Goal: Task Accomplishment & Management: Manage account settings

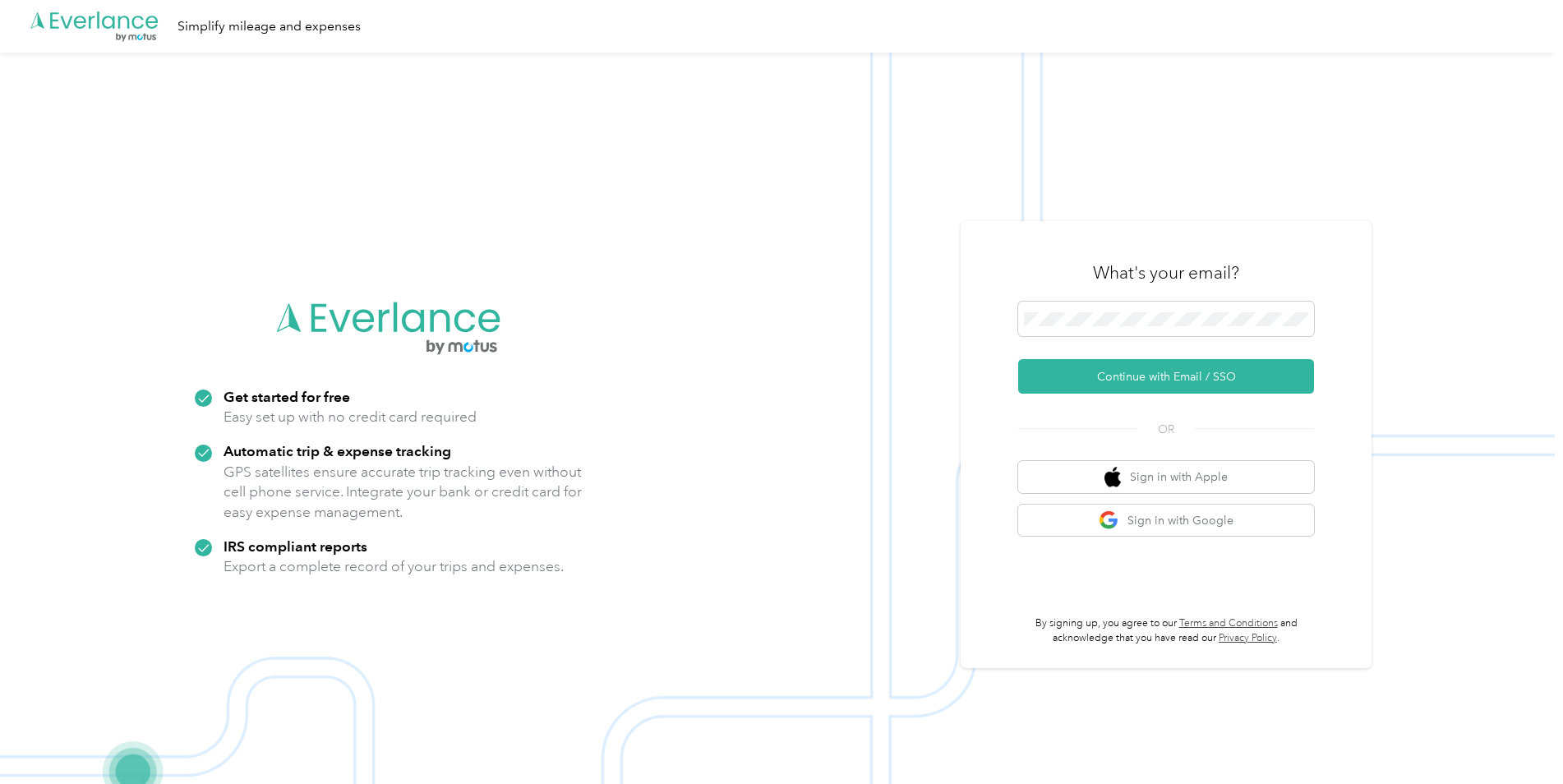
click at [1117, 295] on div "What's your email?" at bounding box center [1165, 272] width 295 height 57
click at [1125, 382] on button "Continue with Email / SSO" at bounding box center [1165, 377] width 295 height 35
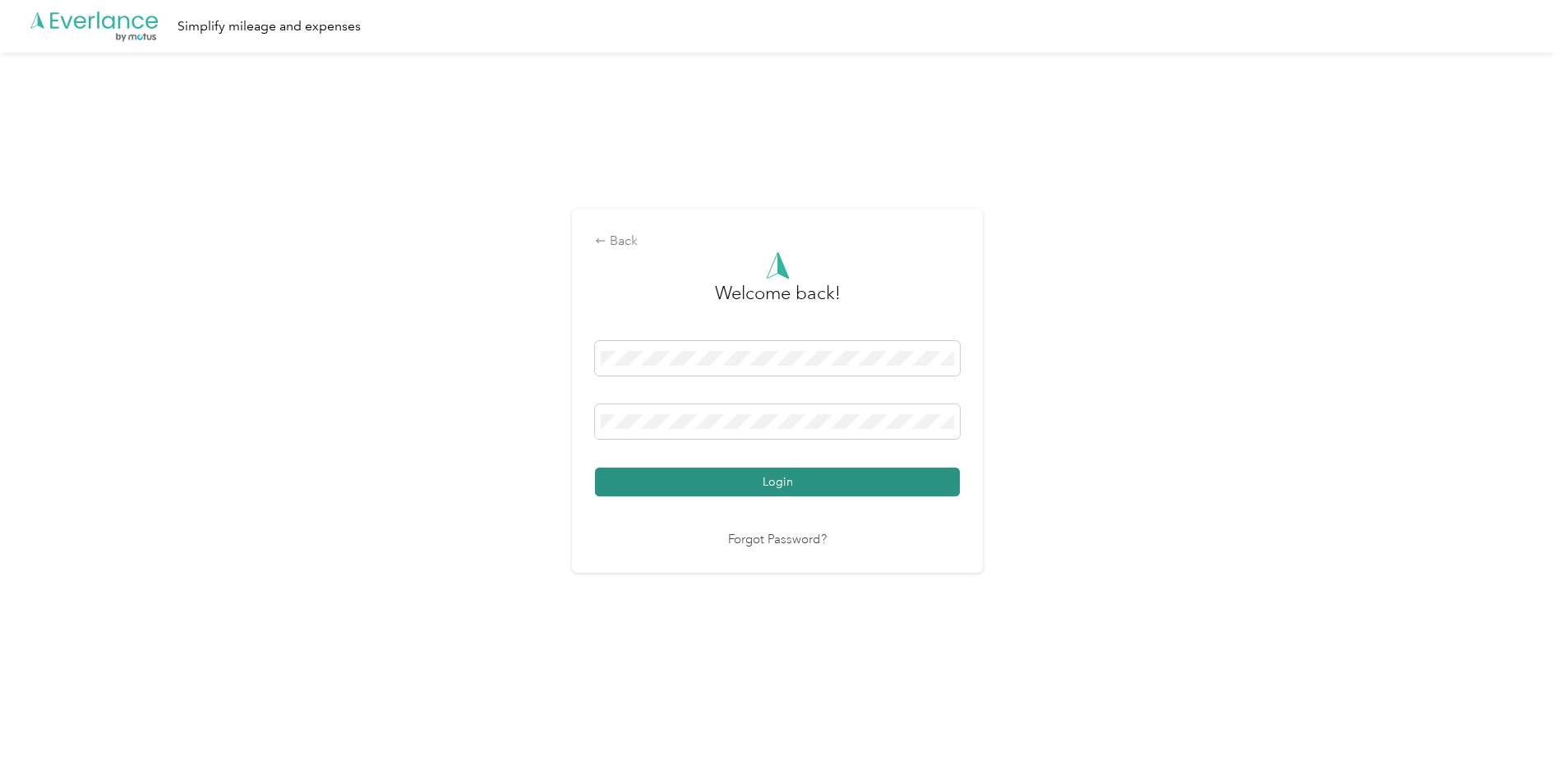
click at [866, 486] on button "Login" at bounding box center [777, 482] width 365 height 29
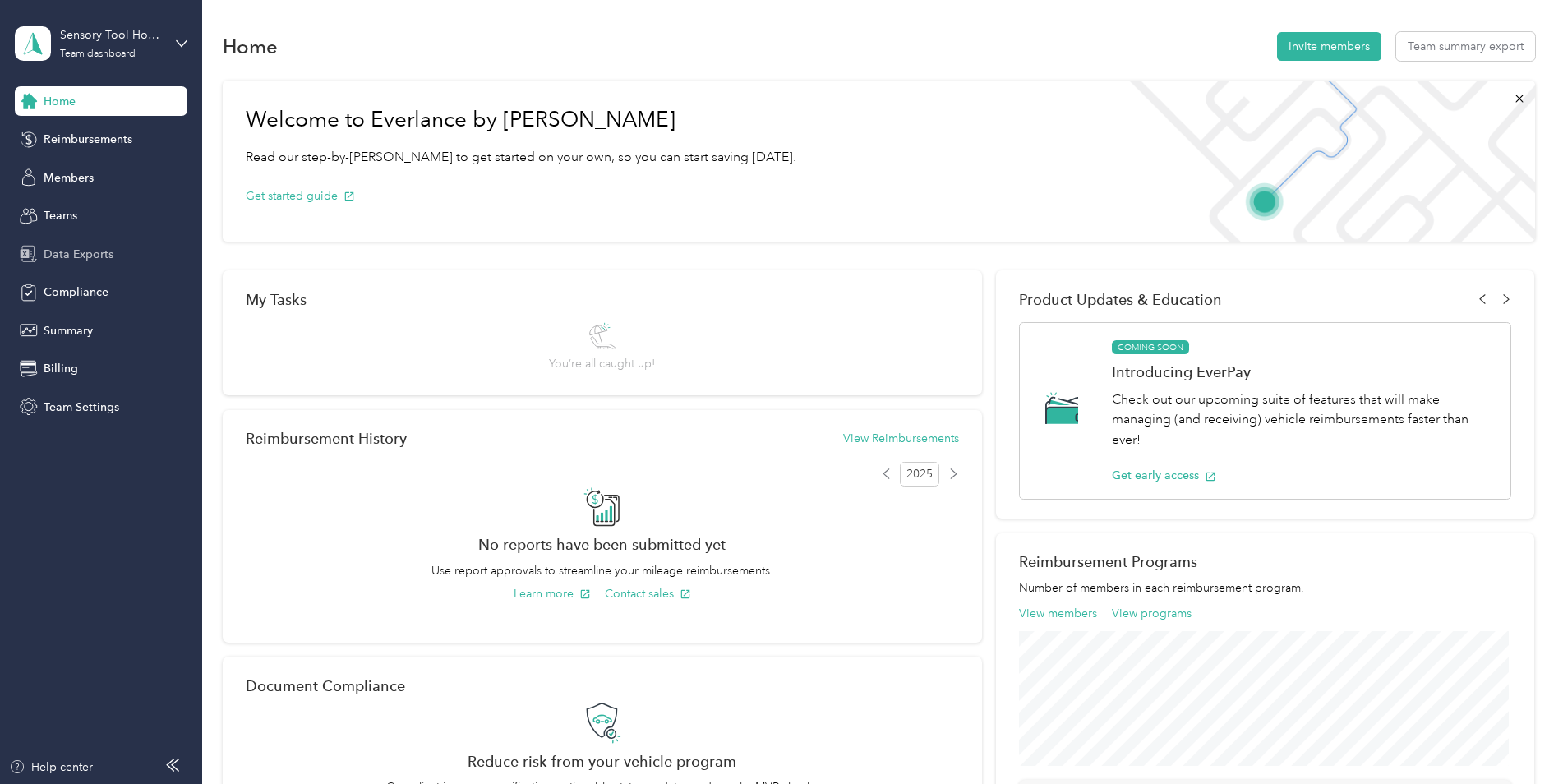
click at [97, 248] on span "Data Exports" at bounding box center [78, 255] width 70 height 17
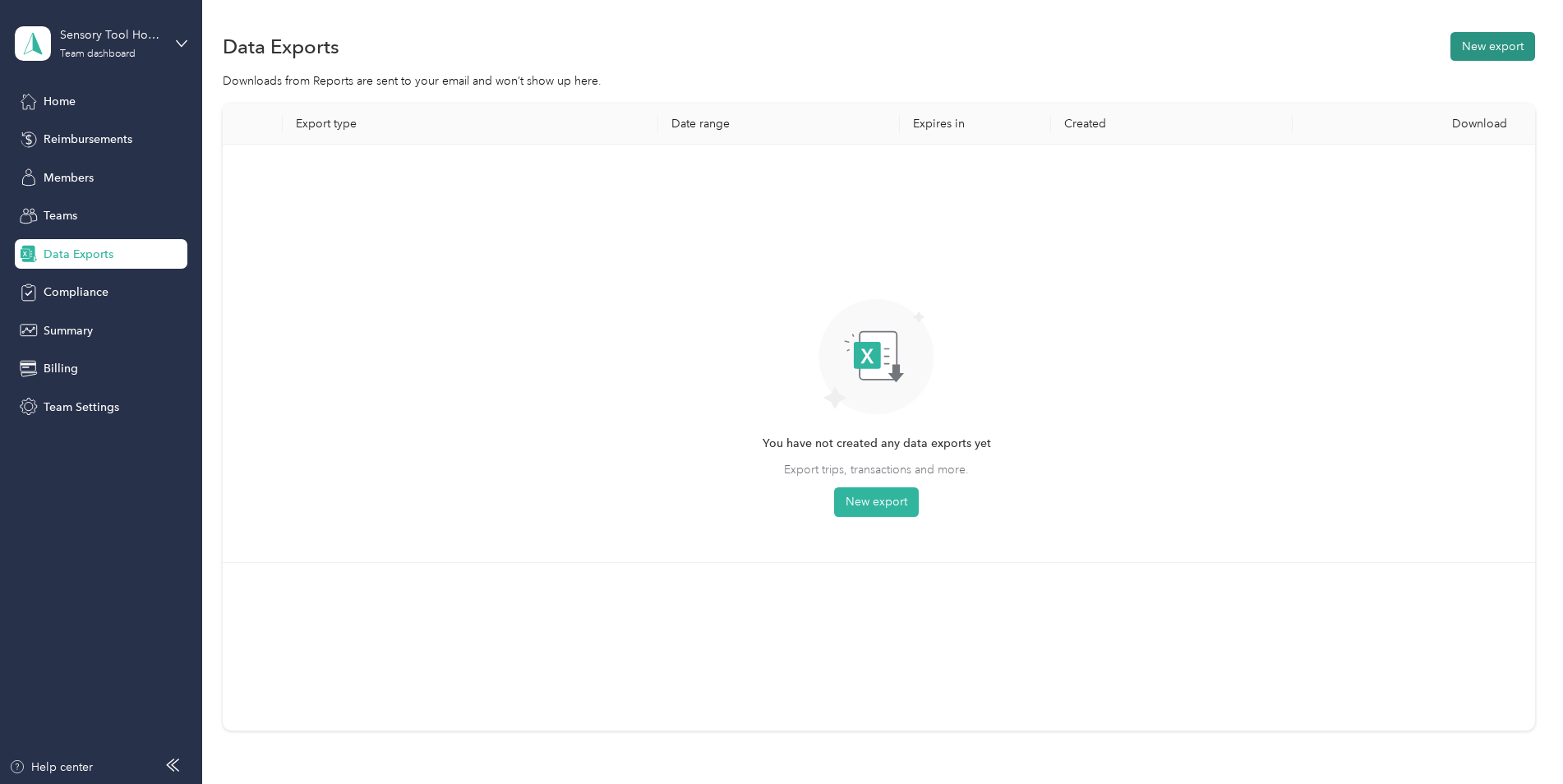
click at [1489, 53] on button "New export" at bounding box center [1492, 46] width 84 height 29
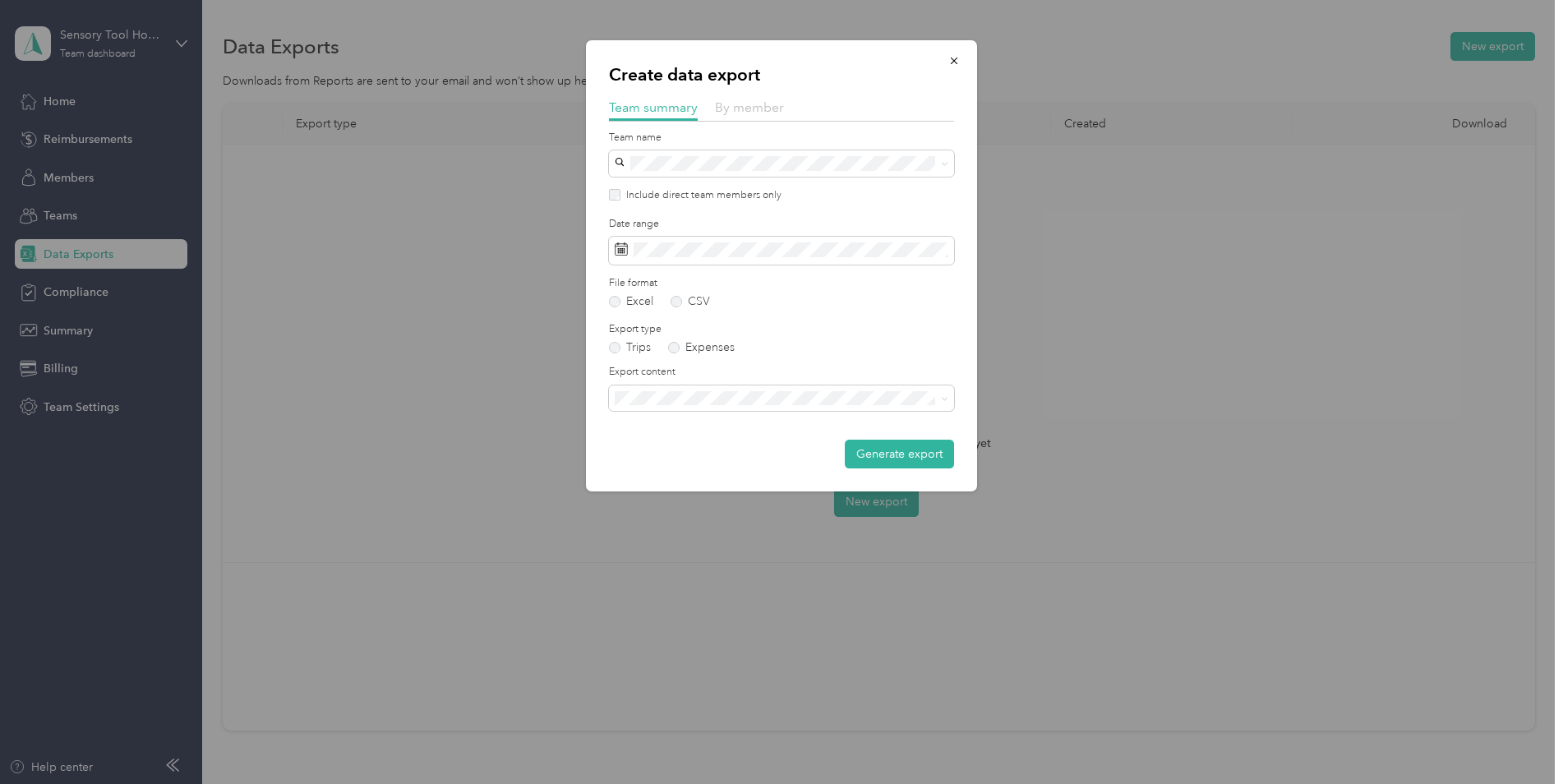
click at [743, 111] on span "By member" at bounding box center [749, 107] width 69 height 15
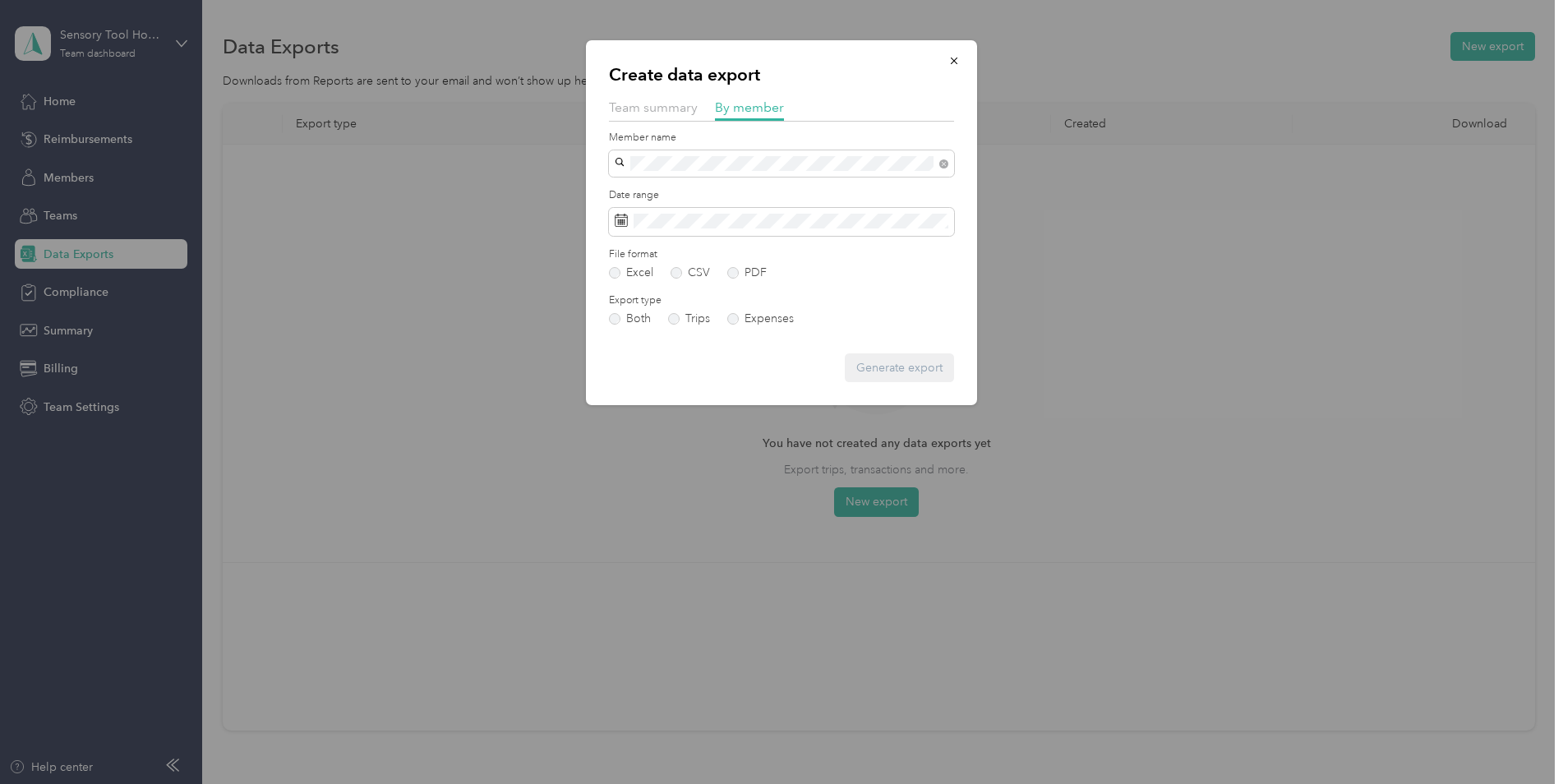
click at [699, 220] on span "[PERSON_NAME][EMAIL_ADDRESS][DOMAIN_NAME]" at bounding box center [763, 221] width 285 height 14
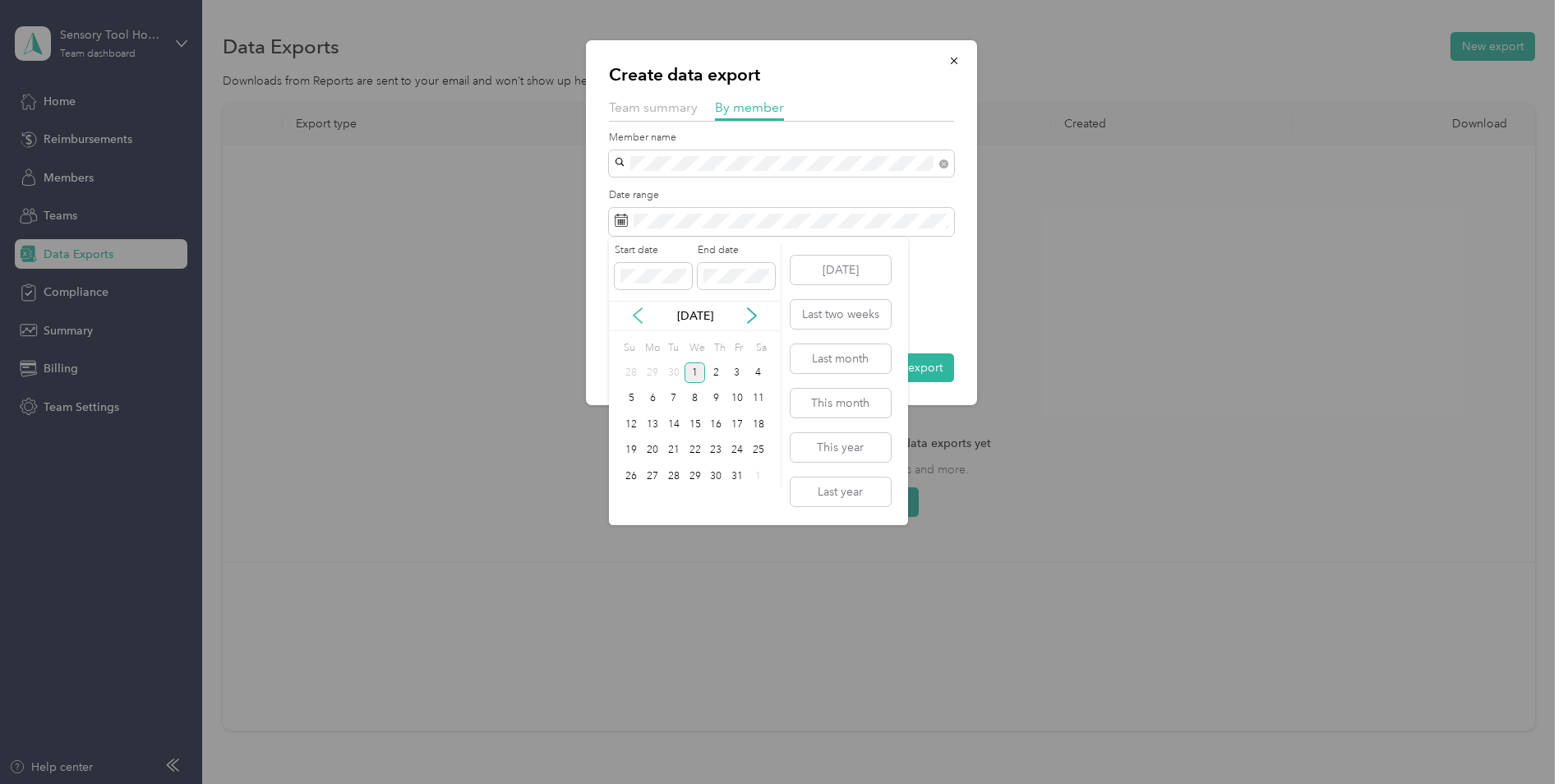
click at [638, 320] on icon at bounding box center [637, 315] width 16 height 16
click at [651, 374] on div "1" at bounding box center [653, 372] width 21 height 20
click at [668, 480] on div "30" at bounding box center [674, 475] width 21 height 20
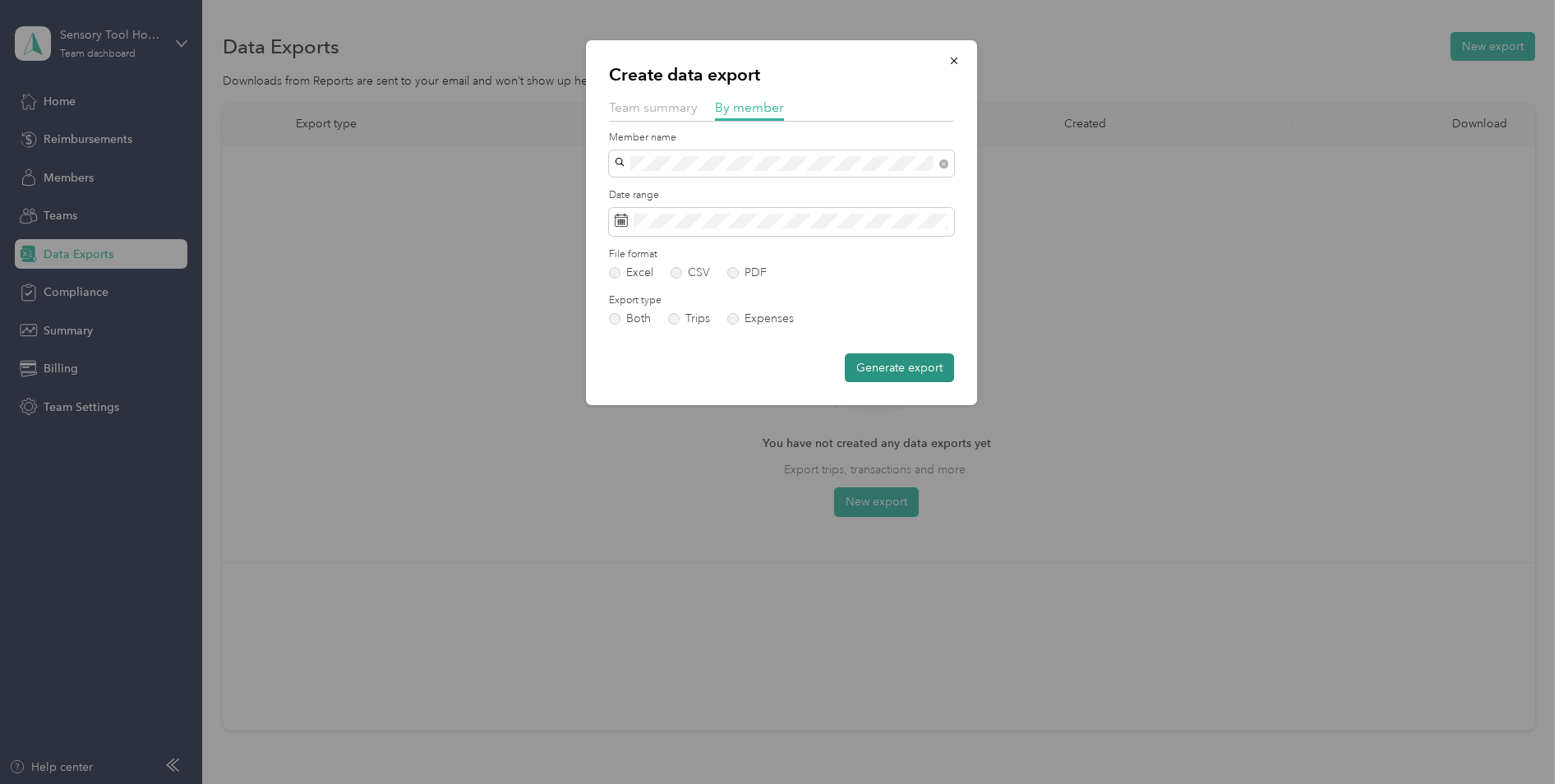
click at [908, 372] on button "Generate export" at bounding box center [899, 368] width 109 height 29
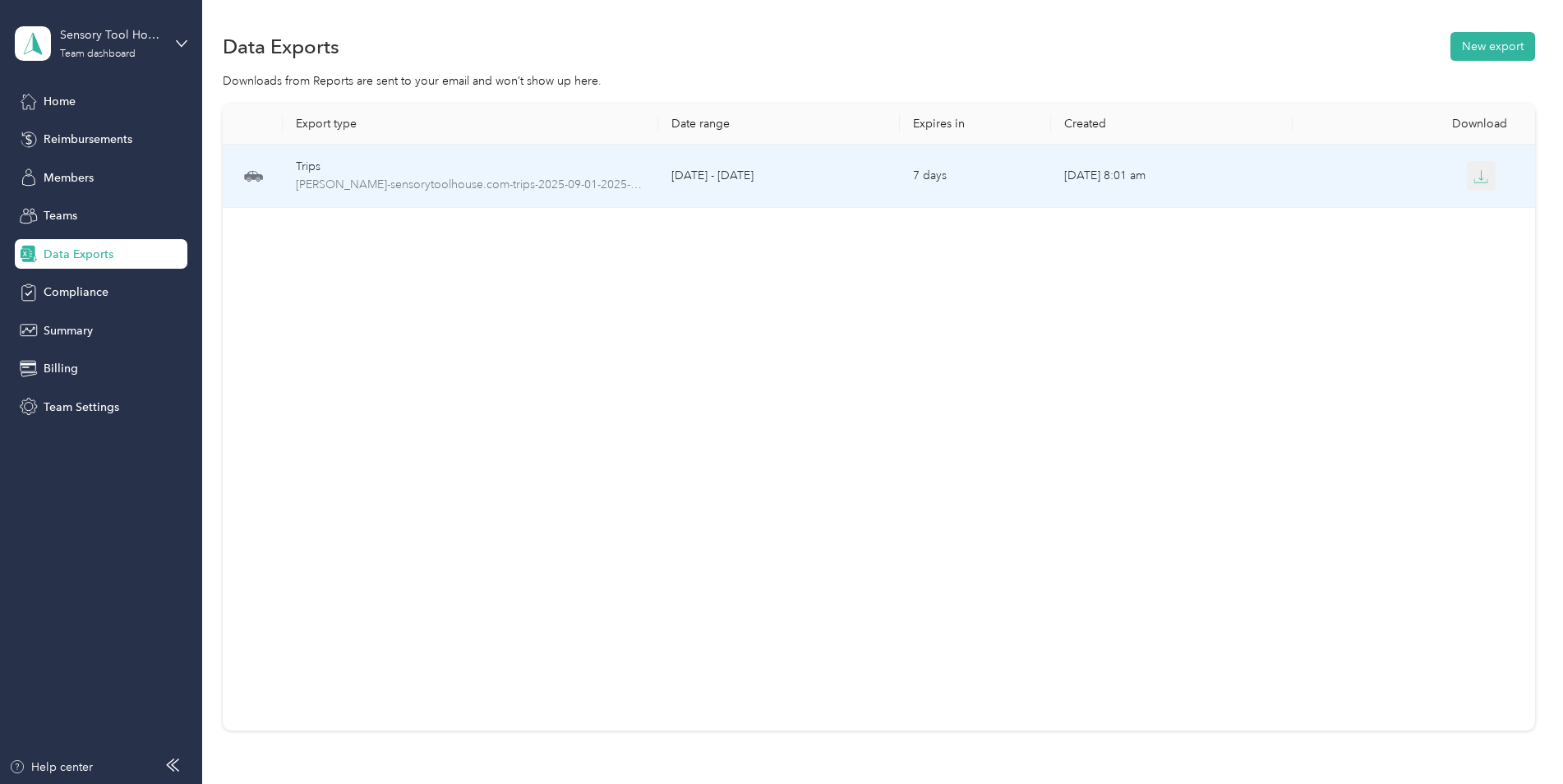
click at [1483, 189] on button "button" at bounding box center [1482, 175] width 30 height 30
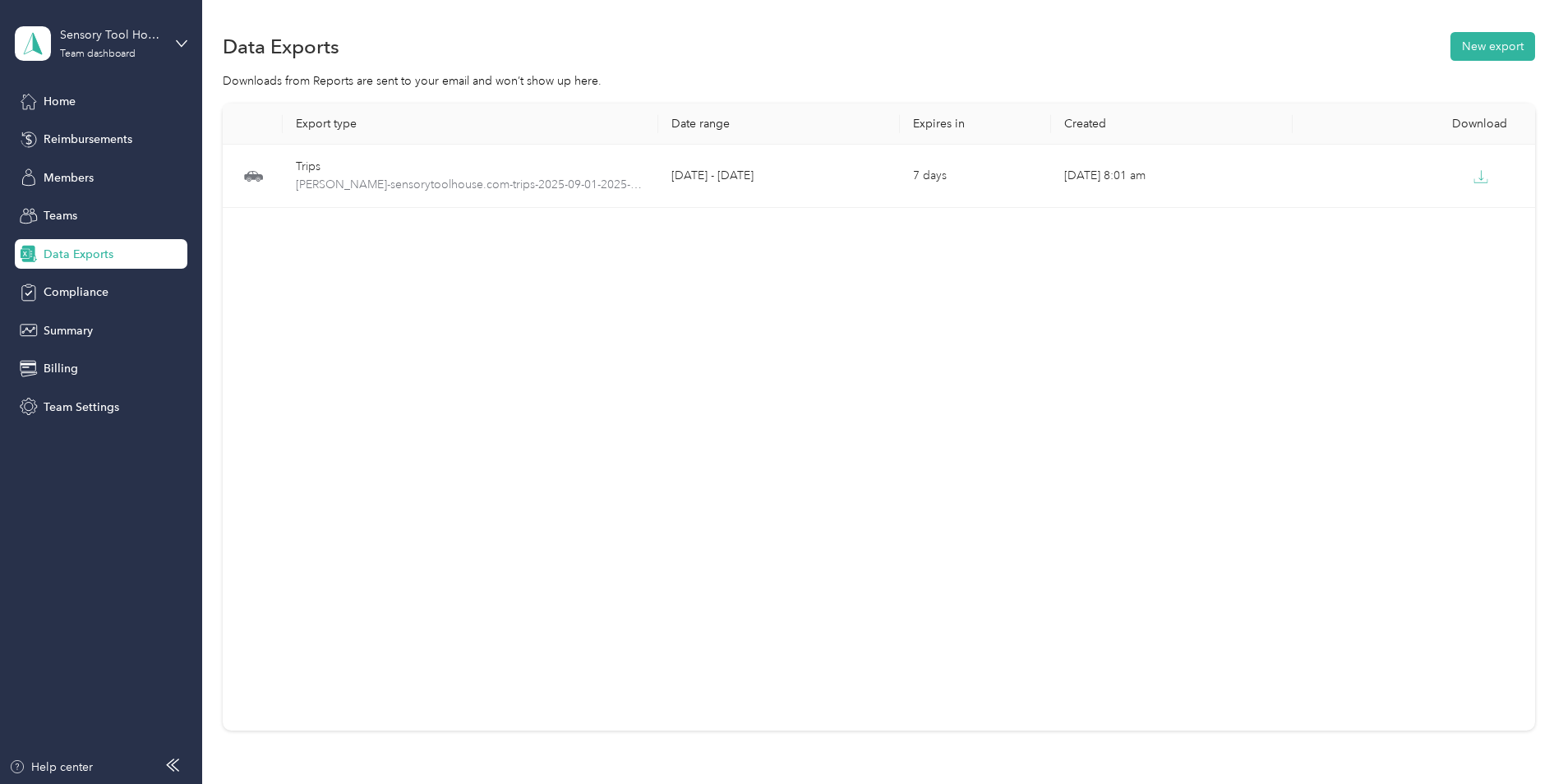
click at [694, 401] on div "Export type Date range Expires in Created Download Trips [PERSON_NAME]-sensoryt…" at bounding box center [878, 416] width 1312 height 626
click at [1506, 46] on button "New export" at bounding box center [1492, 46] width 84 height 29
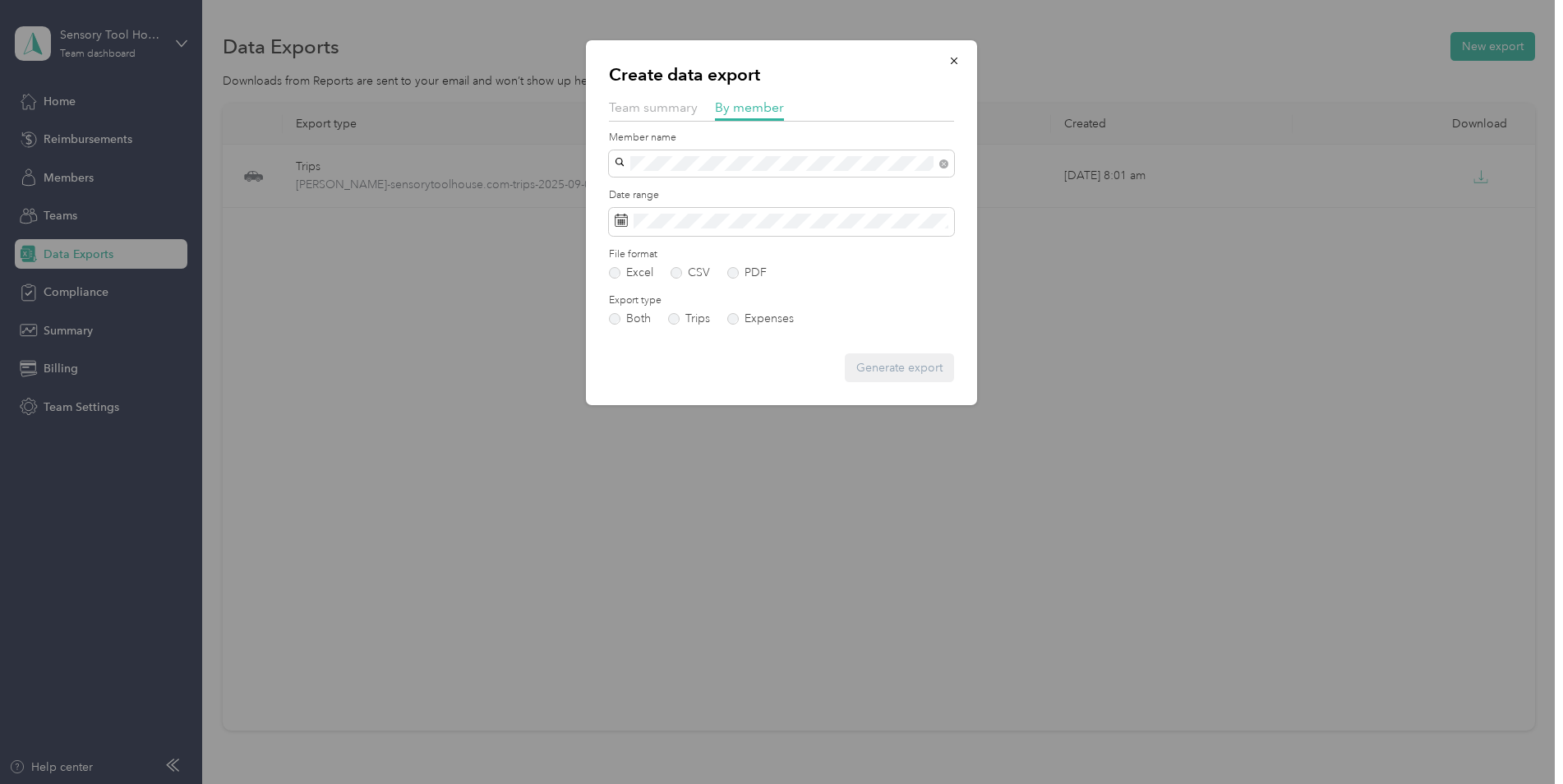
click at [750, 186] on span "[EMAIL_ADDRESS][DOMAIN_NAME]" at bounding box center [718, 193] width 194 height 14
click at [869, 363] on button "Generate export" at bounding box center [899, 368] width 109 height 29
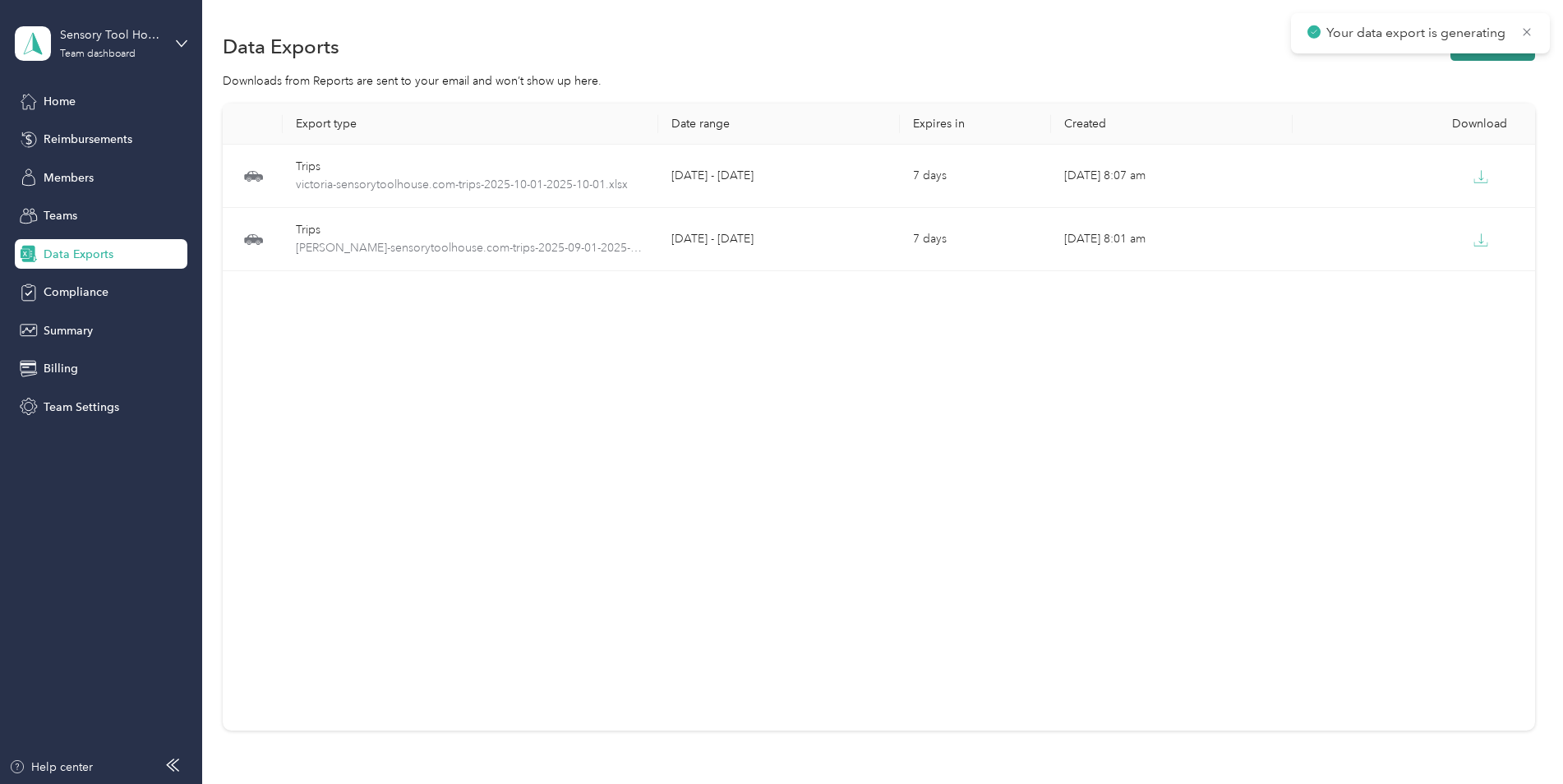
click at [1511, 57] on button "New export" at bounding box center [1492, 46] width 84 height 29
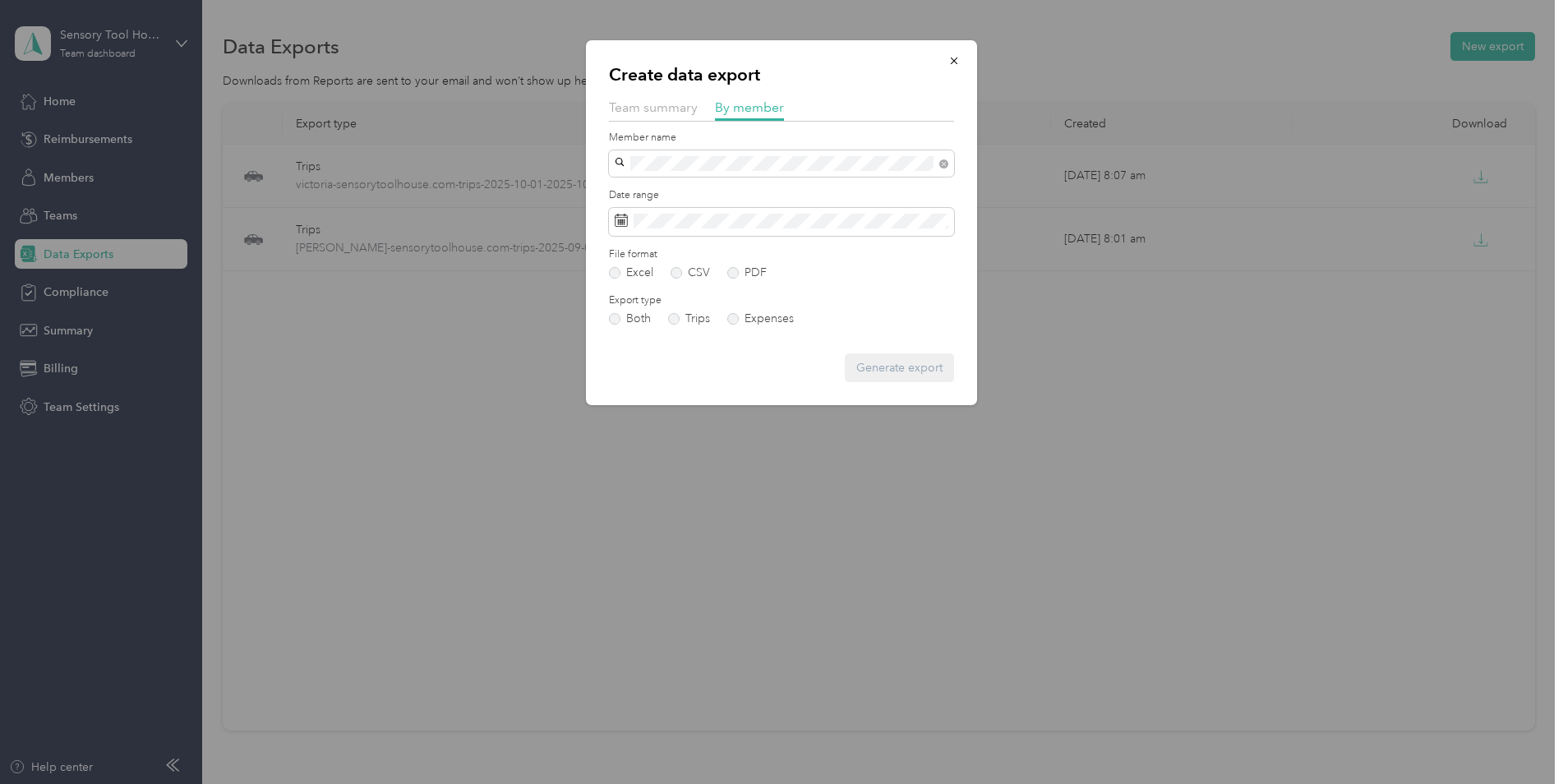
click at [682, 196] on span "[EMAIL_ADDRESS][DOMAIN_NAME]" at bounding box center [718, 193] width 194 height 14
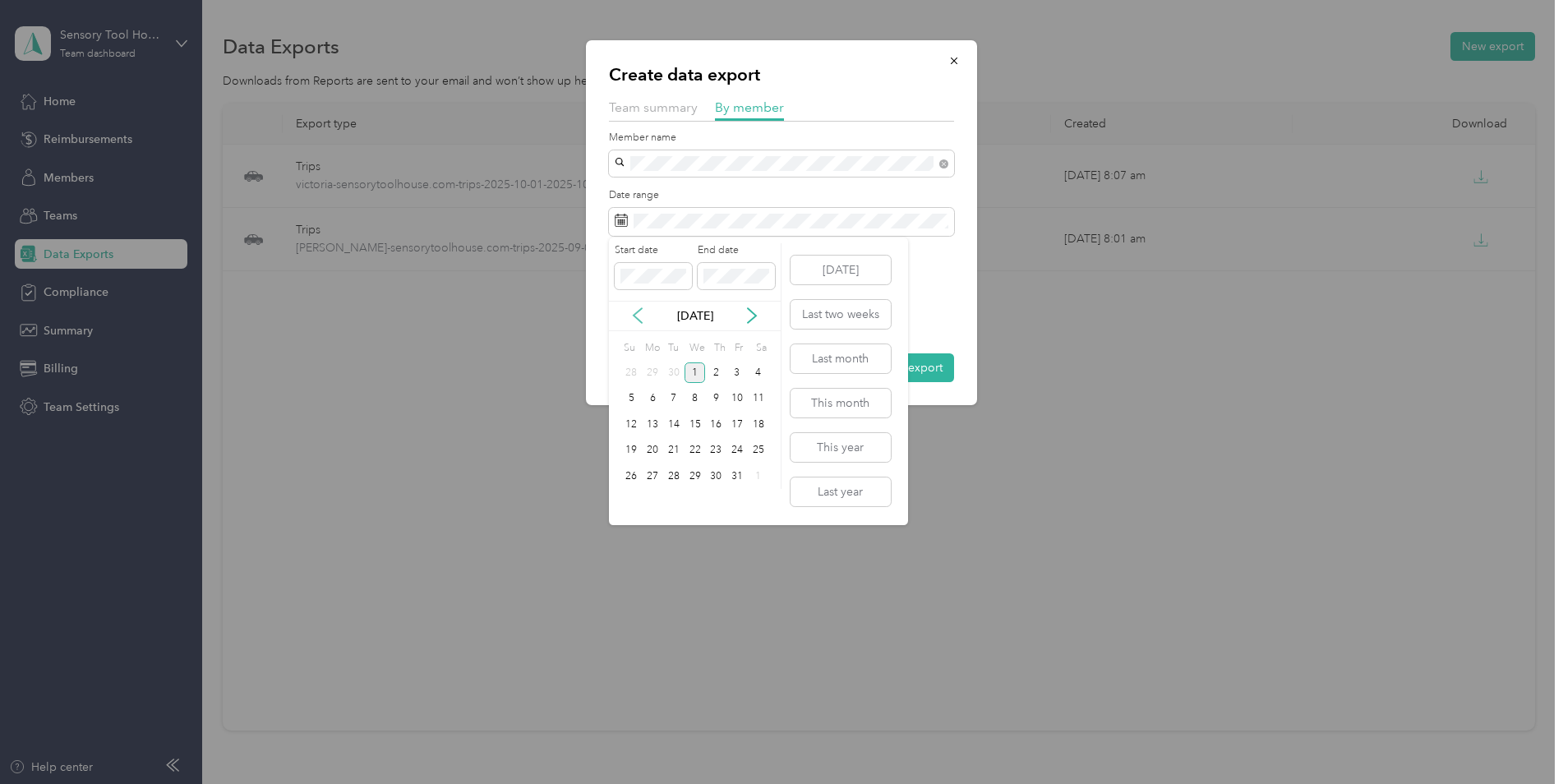
click at [636, 311] on icon at bounding box center [637, 315] width 16 height 16
click at [659, 372] on div "1" at bounding box center [653, 372] width 21 height 20
click at [670, 480] on div "30" at bounding box center [674, 475] width 21 height 20
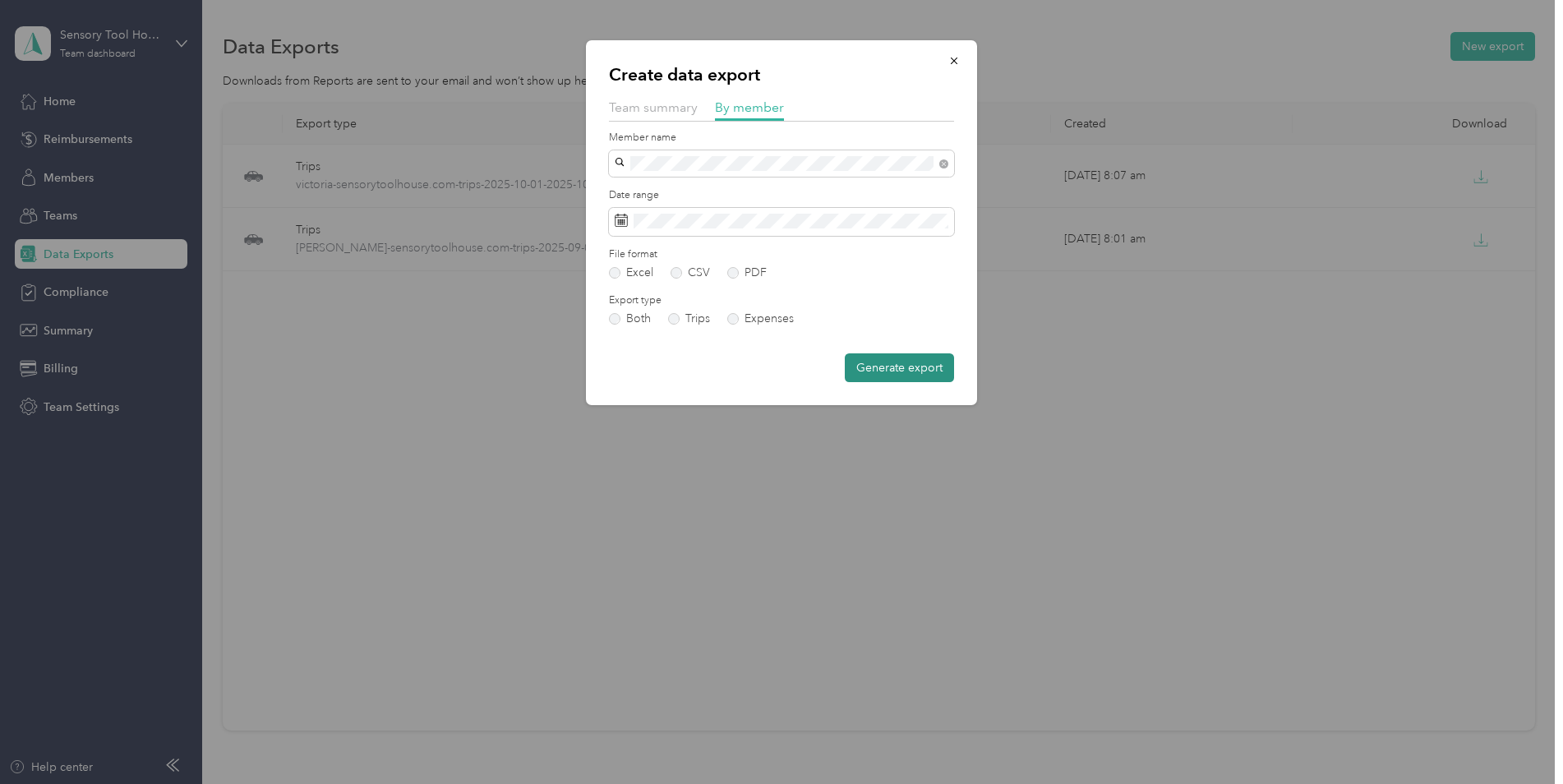
click at [900, 372] on button "Generate export" at bounding box center [899, 368] width 109 height 29
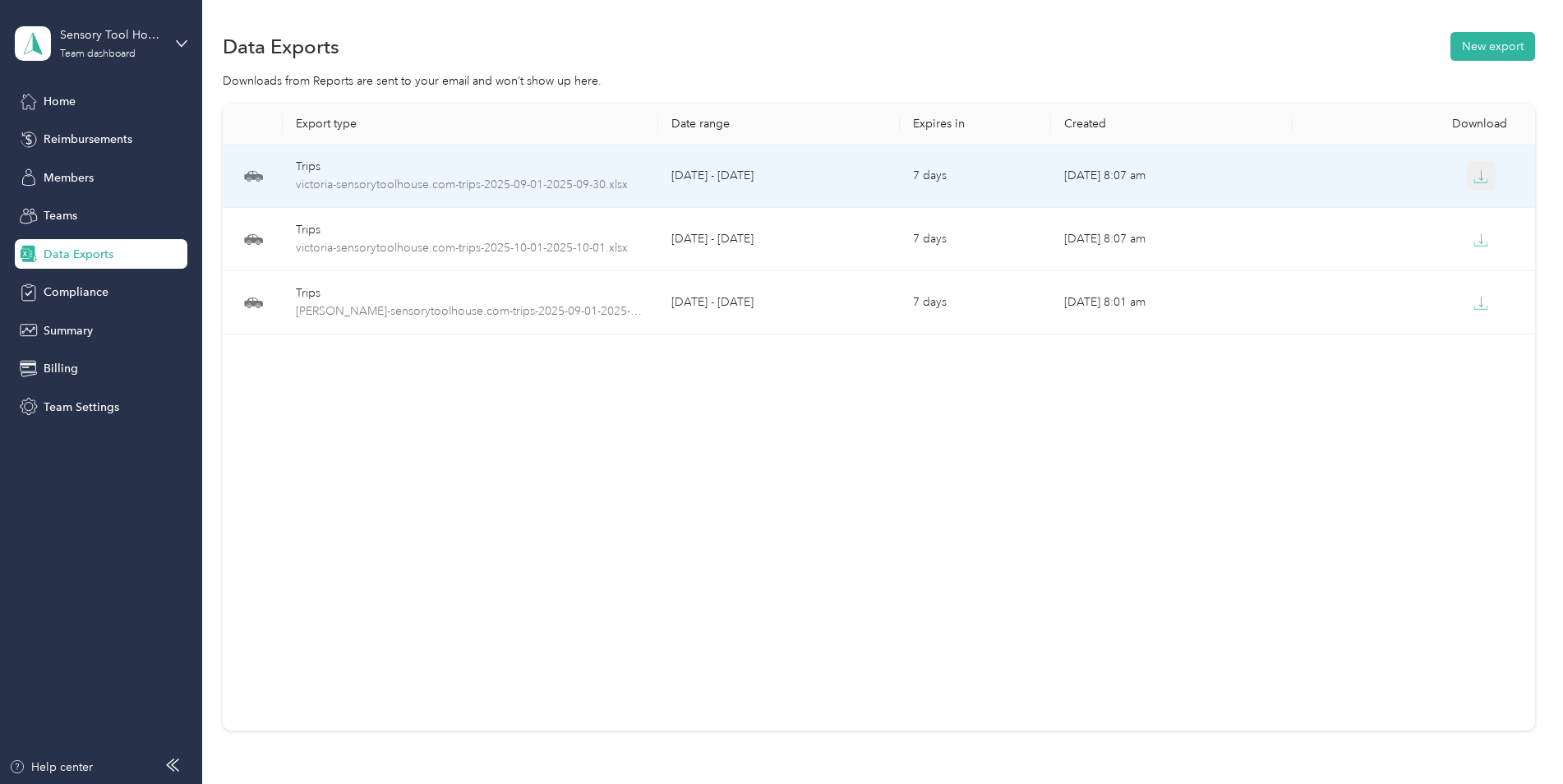
click at [1486, 181] on button "button" at bounding box center [1482, 175] width 30 height 30
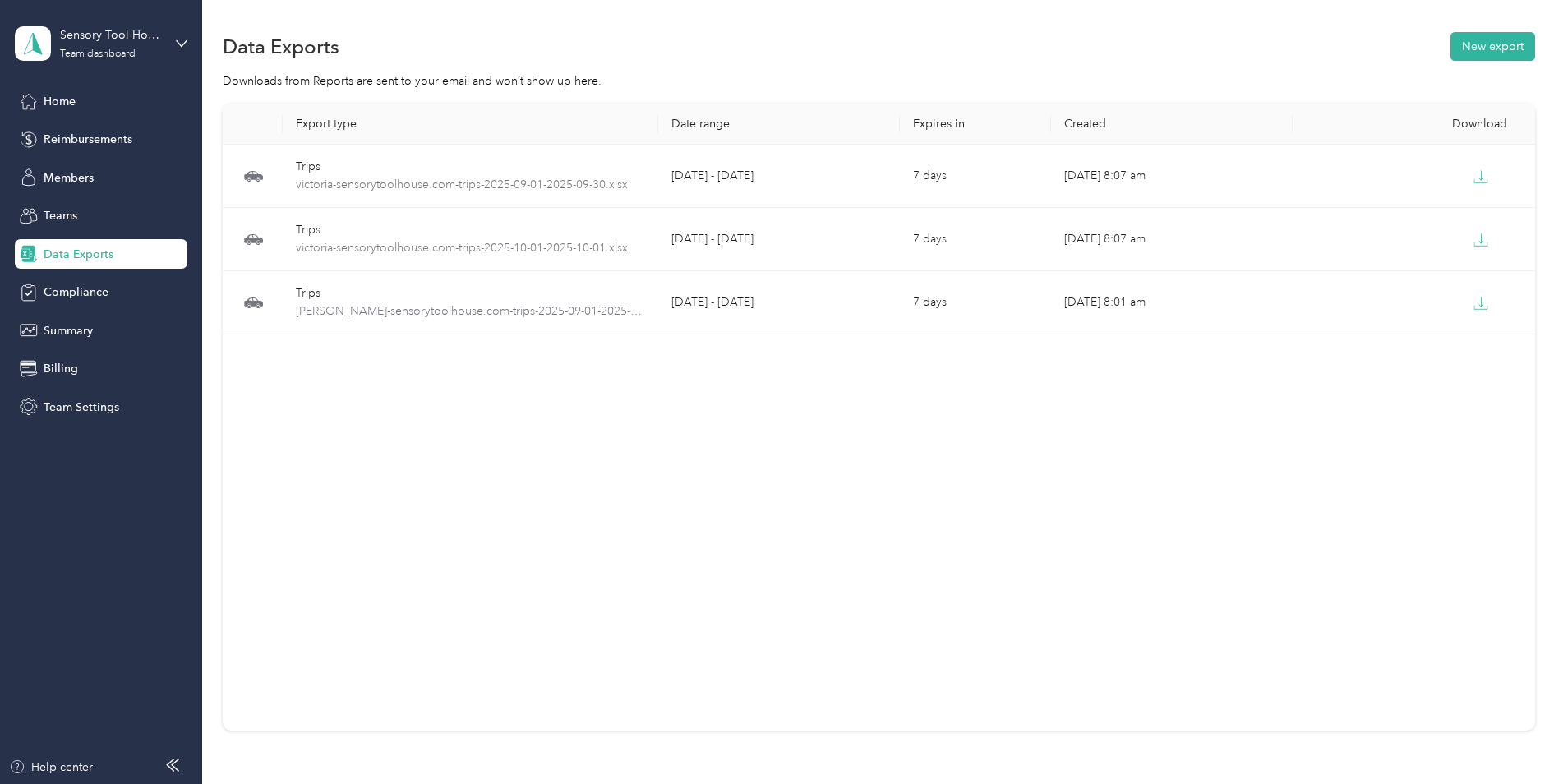
drag, startPoint x: 1002, startPoint y: 27, endPoint x: 1164, endPoint y: 59, distance: 165.1
click at [1005, 26] on div "Data Exports New export Downloads from Reports are sent to your email and won’t…" at bounding box center [878, 438] width 1353 height 877
click at [1483, 41] on button "New export" at bounding box center [1492, 46] width 84 height 29
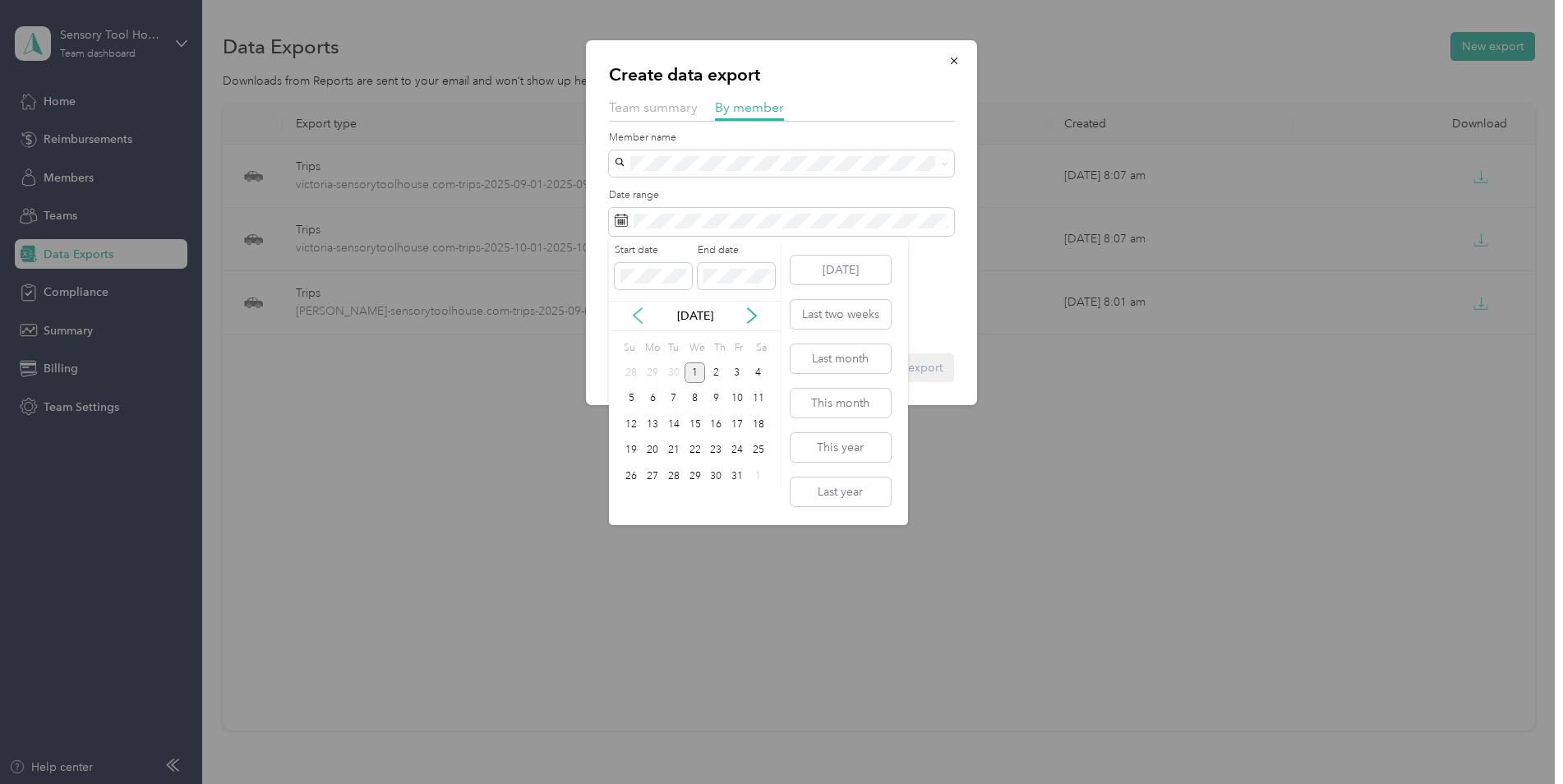
click at [631, 312] on icon at bounding box center [637, 315] width 16 height 16
click at [656, 379] on div "1" at bounding box center [653, 372] width 21 height 20
click at [679, 479] on div "30" at bounding box center [674, 475] width 21 height 20
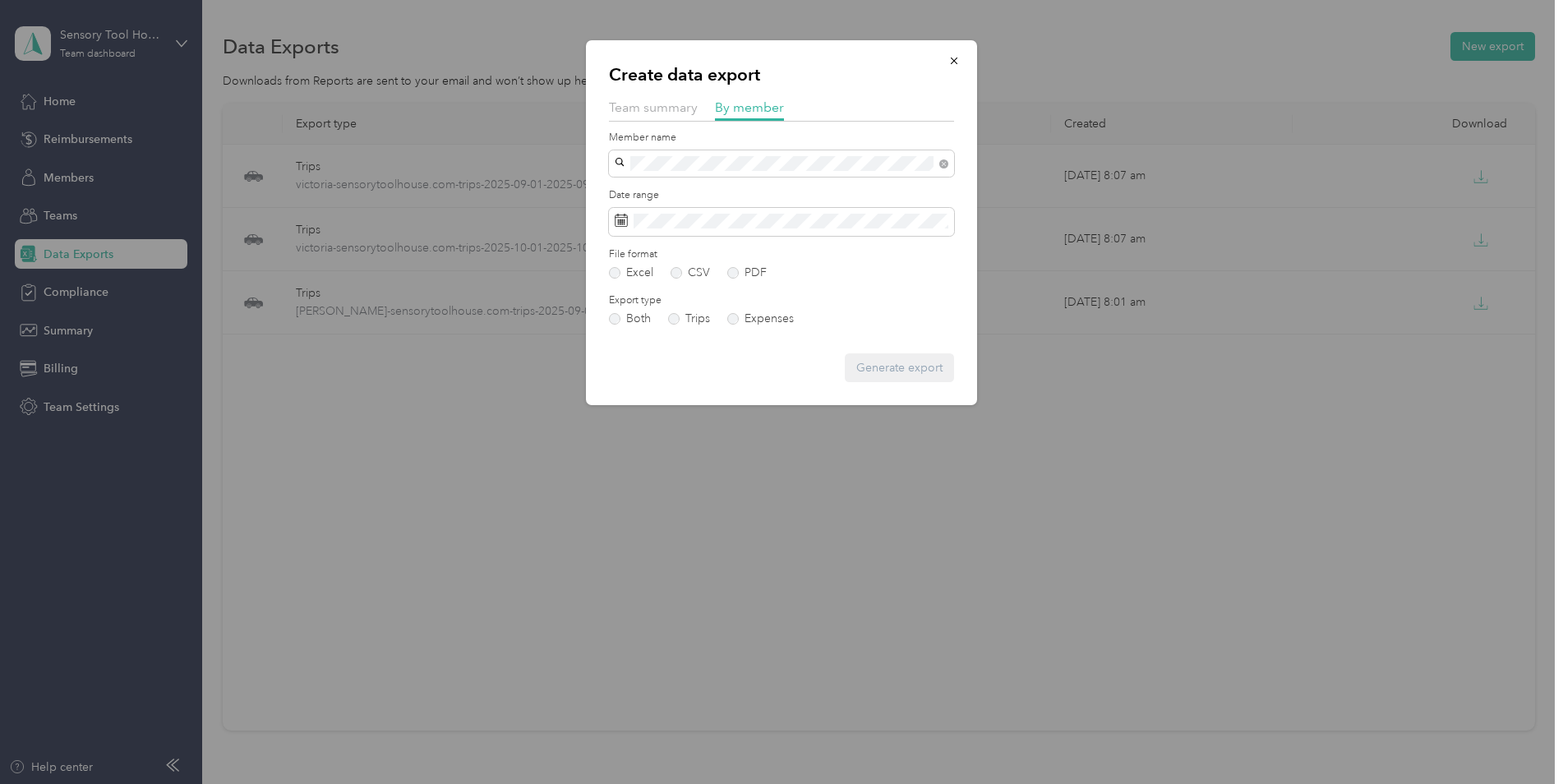
click at [674, 189] on span "[EMAIL_ADDRESS][DOMAIN_NAME]" at bounding box center [718, 193] width 194 height 14
click at [904, 368] on button "Generate export" at bounding box center [899, 368] width 109 height 29
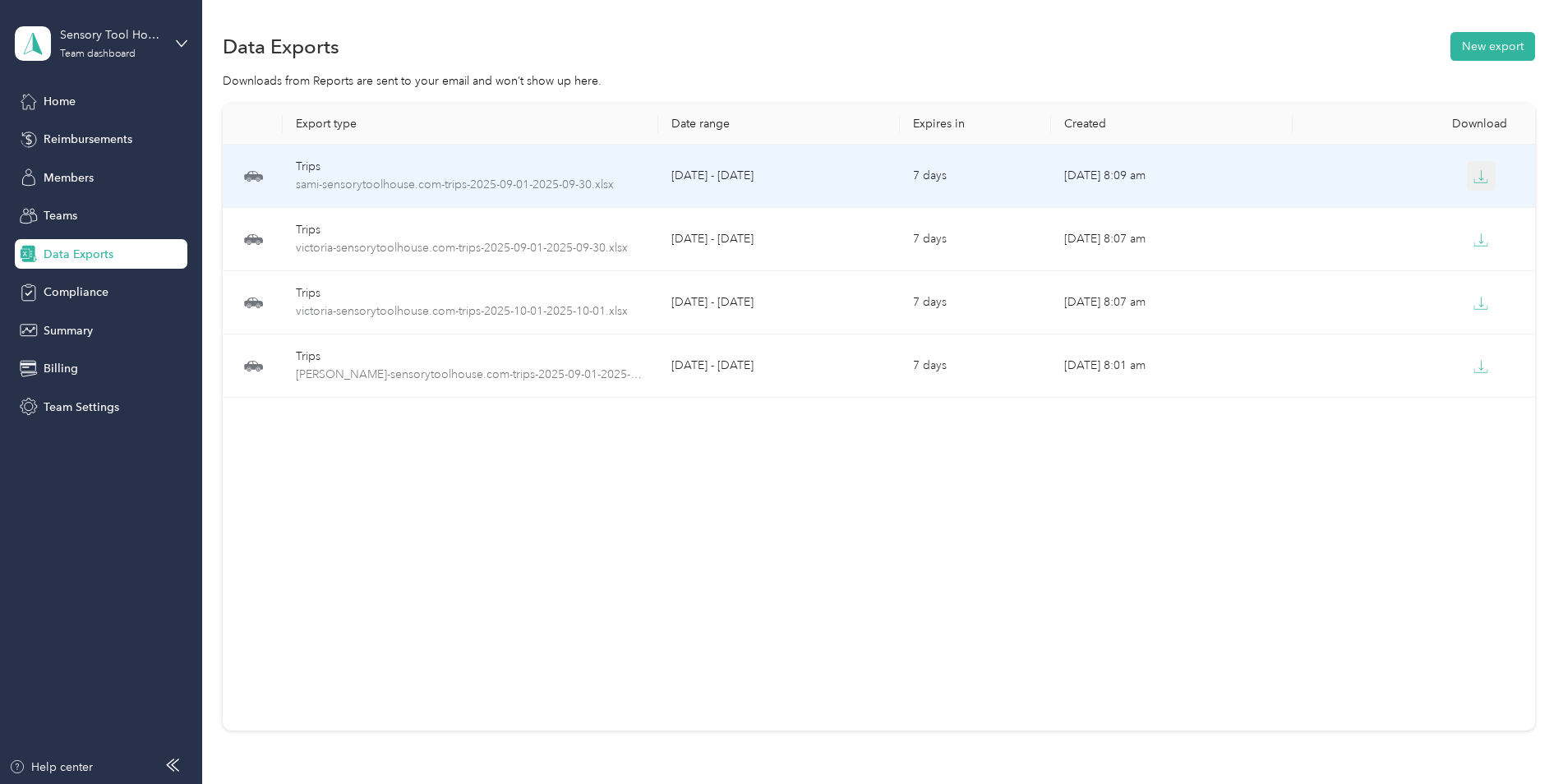
click at [1480, 167] on button "button" at bounding box center [1482, 175] width 30 height 30
